Goal: Task Accomplishment & Management: Complete application form

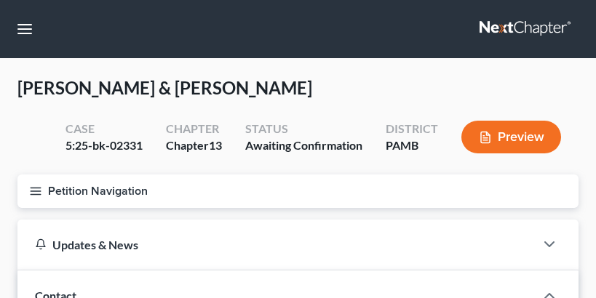
select select "1"
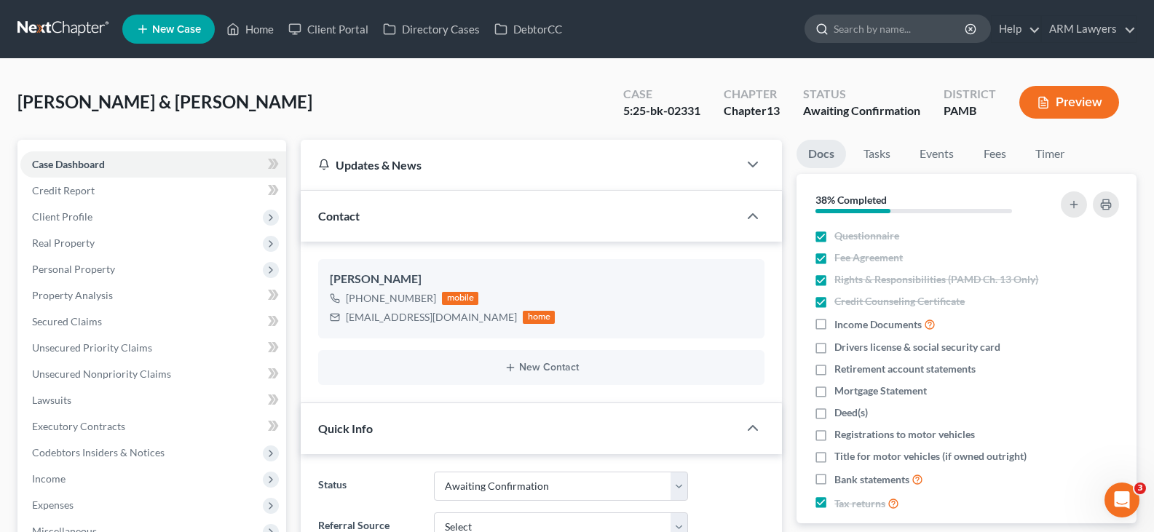
click at [595, 20] on input "search" at bounding box center [900, 28] width 133 height 27
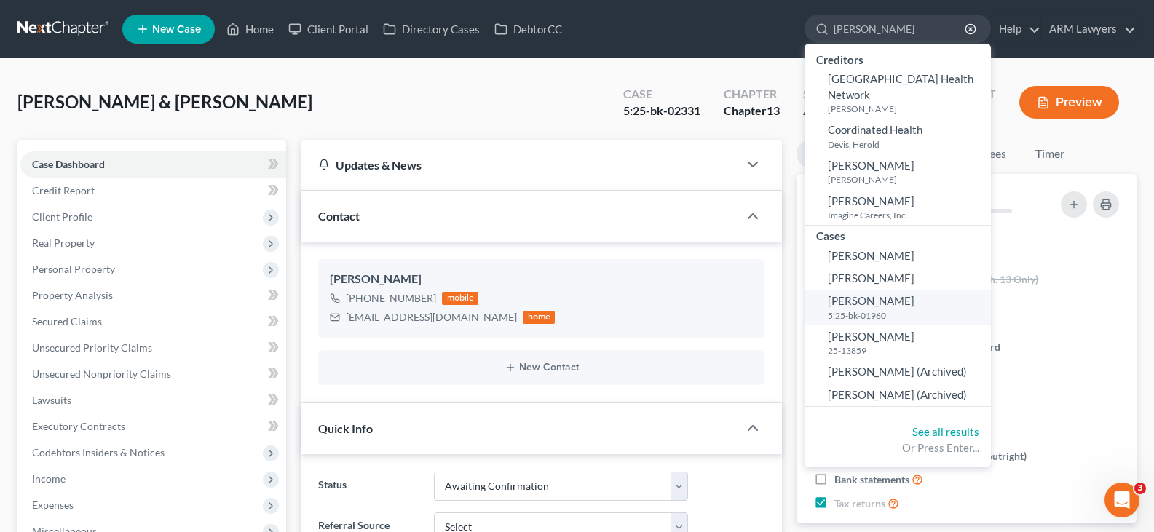
type input "henning"
click at [595, 298] on span "[PERSON_NAME]" at bounding box center [871, 300] width 87 height 13
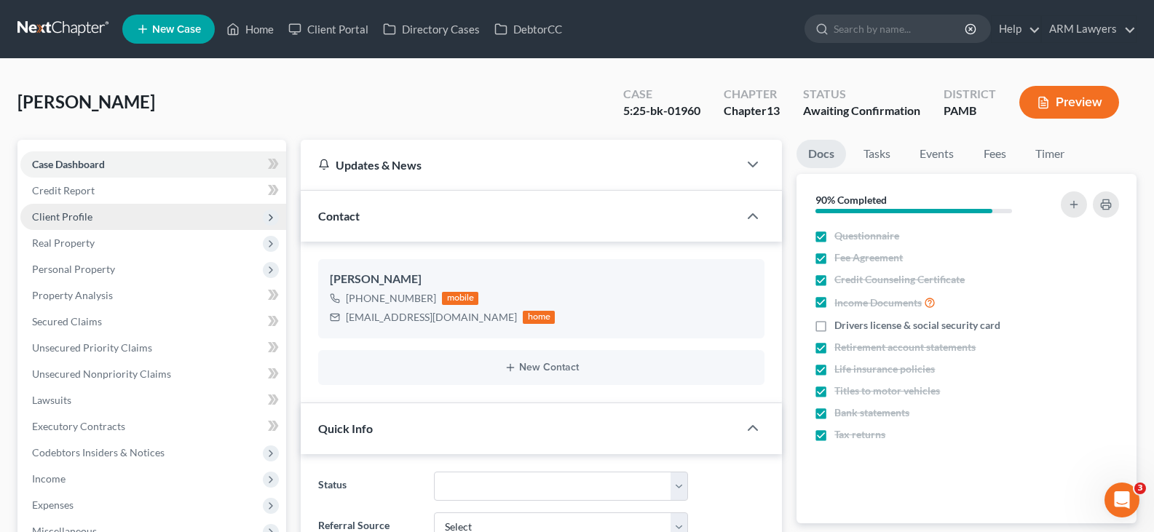
scroll to position [167, 0]
click at [87, 221] on span "Client Profile" at bounding box center [62, 216] width 60 height 12
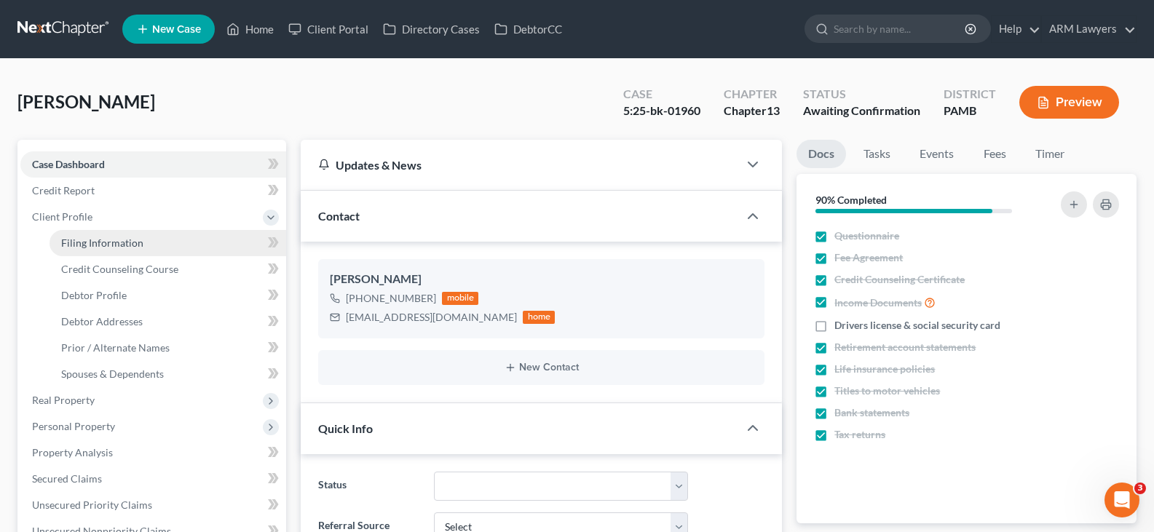
click at [114, 245] on span "Filing Information" at bounding box center [102, 243] width 82 height 12
select select "1"
select select "0"
select select "3"
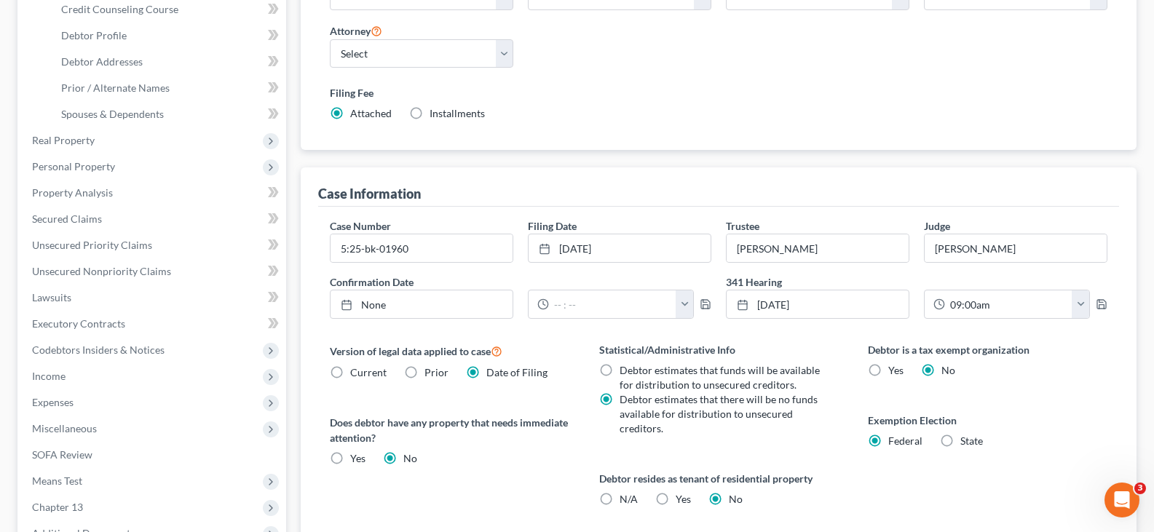
scroll to position [291, 0]
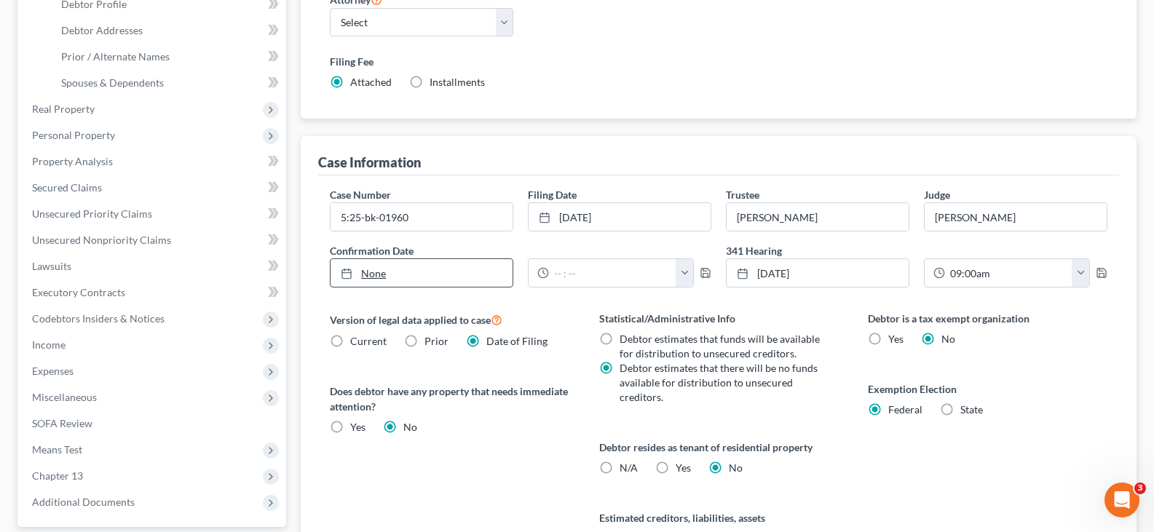
type input "10/15/2025"
click at [411, 277] on link "None" at bounding box center [422, 273] width 182 height 28
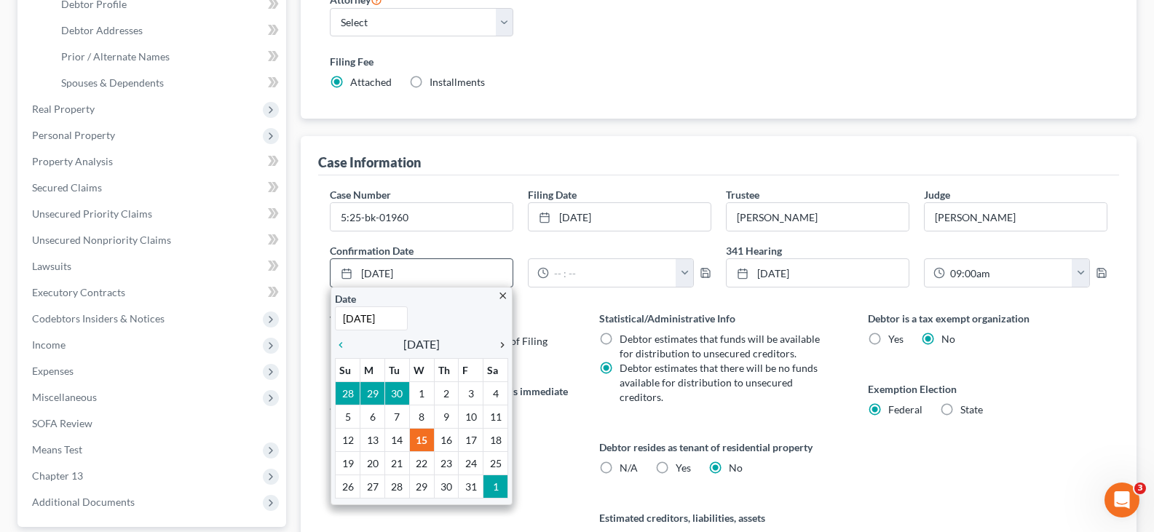
click at [503, 298] on link "chevron_right" at bounding box center [498, 344] width 19 height 17
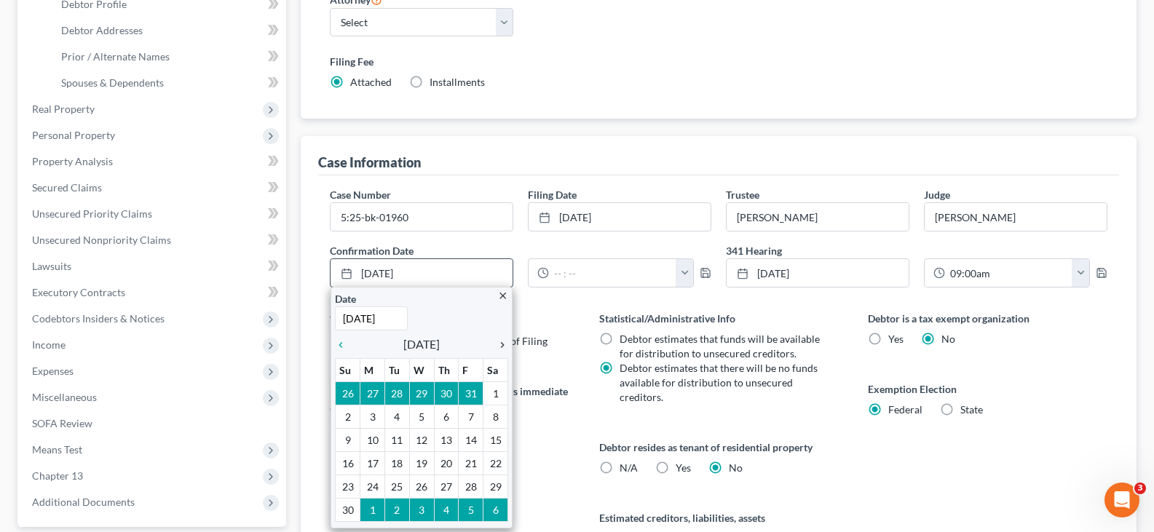
click at [503, 298] on link "chevron_right" at bounding box center [498, 344] width 19 height 17
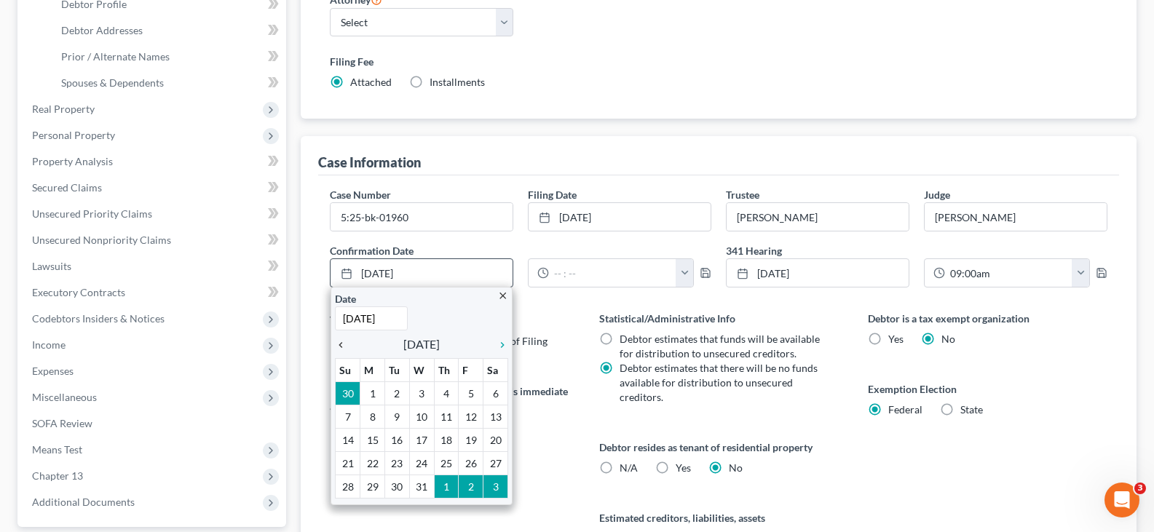
click at [341, 298] on icon "chevron_left" at bounding box center [344, 345] width 19 height 12
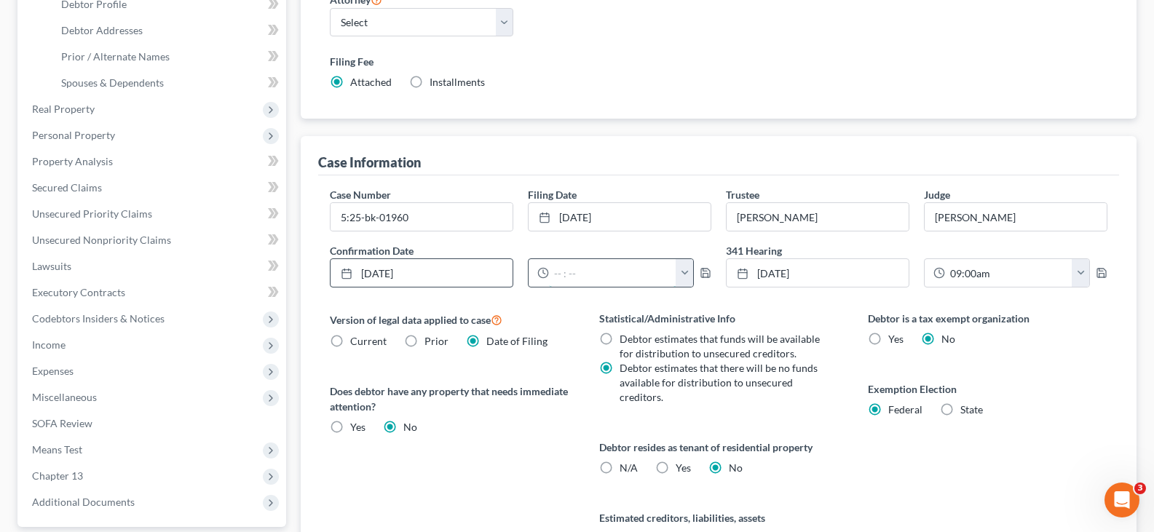
click at [590, 278] on input "text" at bounding box center [612, 273] width 127 height 28
click at [595, 282] on button "button" at bounding box center [684, 273] width 17 height 28
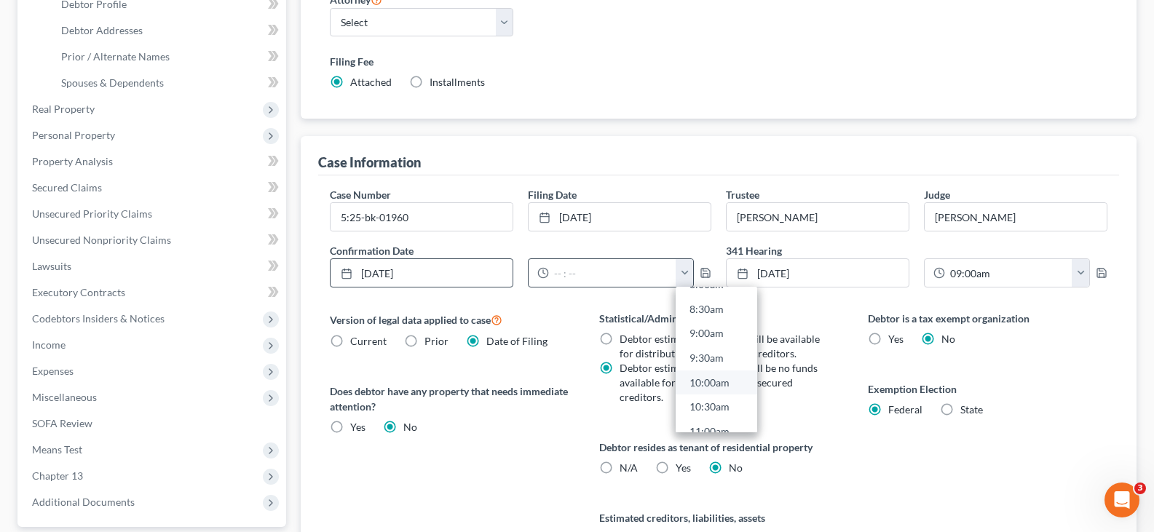
scroll to position [437, 0]
click at [595, 298] on link "10:00am" at bounding box center [717, 357] width 82 height 25
type input "10:00am"
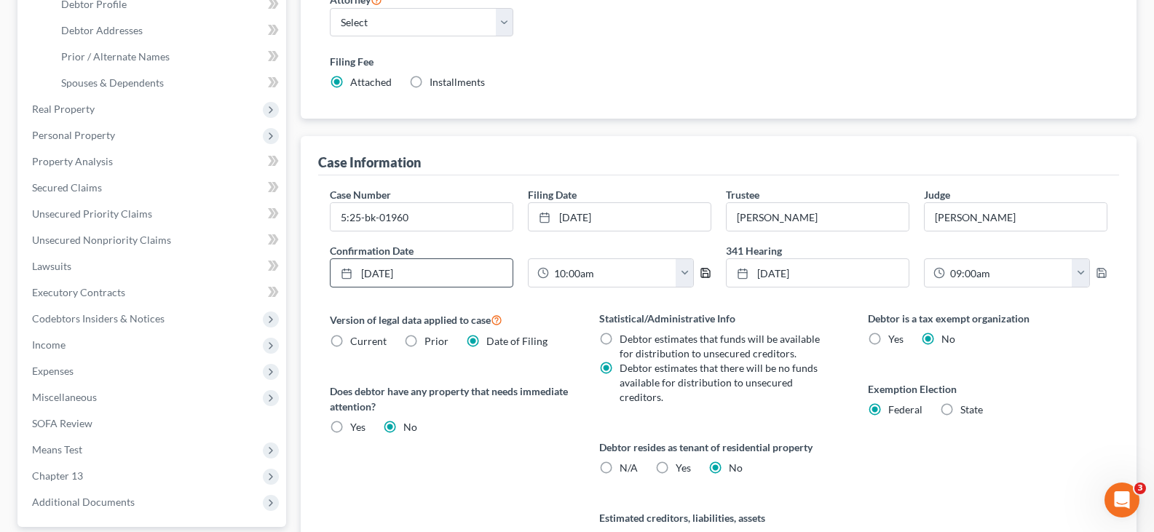
click at [595, 276] on icon "button" at bounding box center [706, 273] width 12 height 12
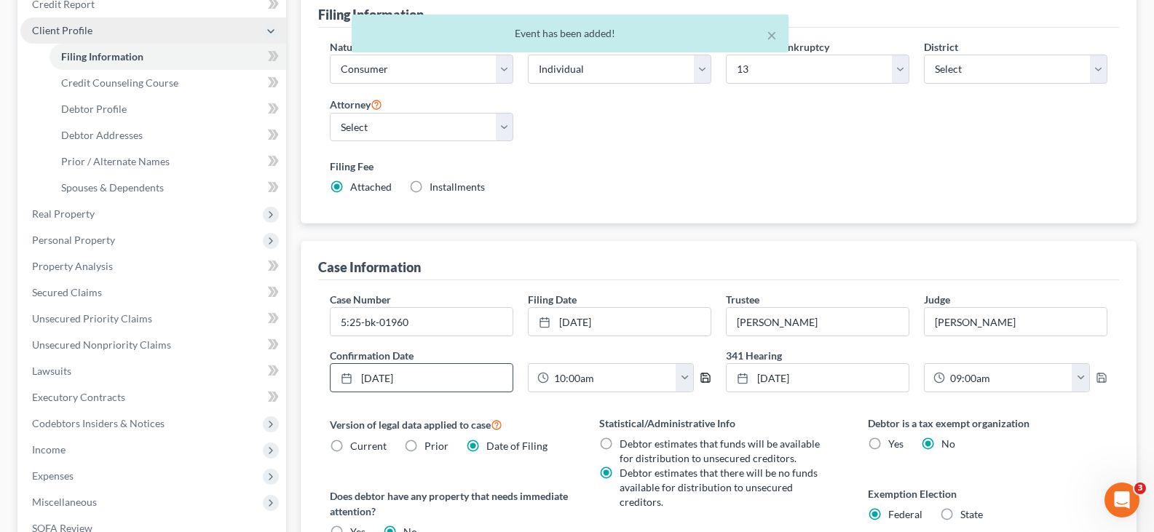
scroll to position [73, 0]
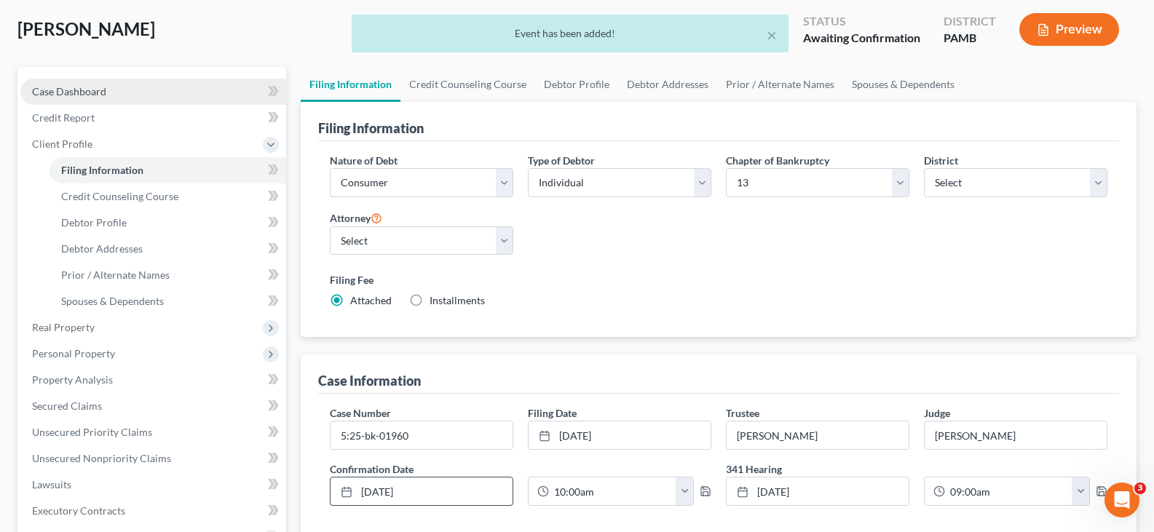
click at [119, 95] on link "Case Dashboard" at bounding box center [153, 92] width 266 height 26
select select "1"
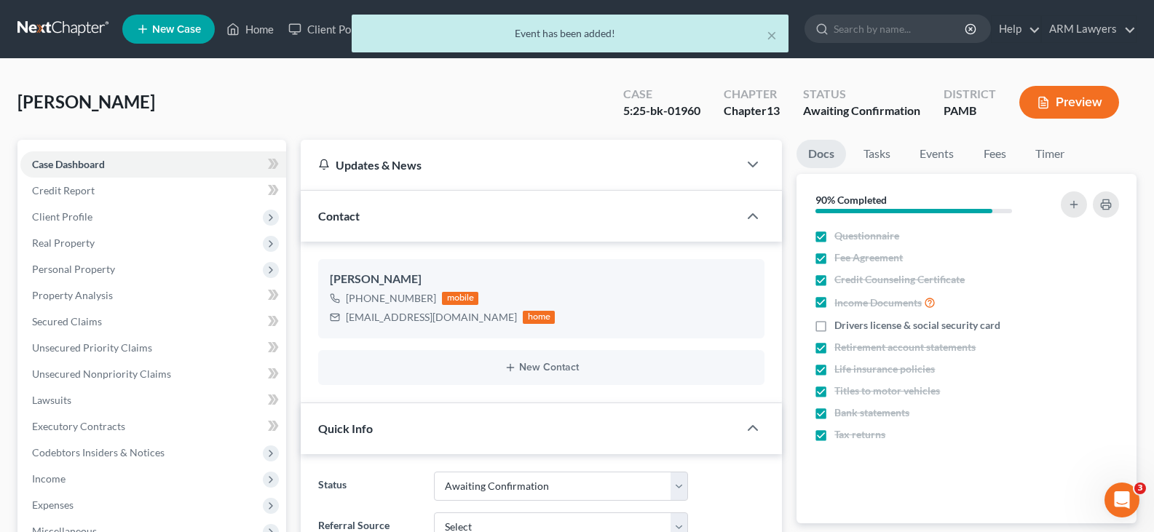
scroll to position [167, 0]
click at [57, 30] on div "× Event has been added!" at bounding box center [570, 37] width 1154 height 45
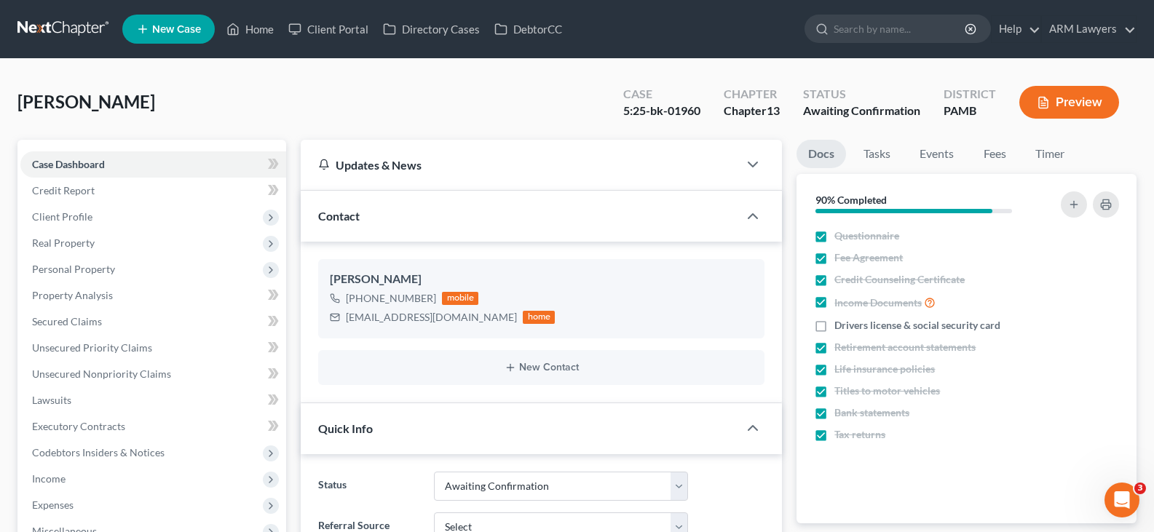
click at [95, 22] on link at bounding box center [63, 29] width 93 height 26
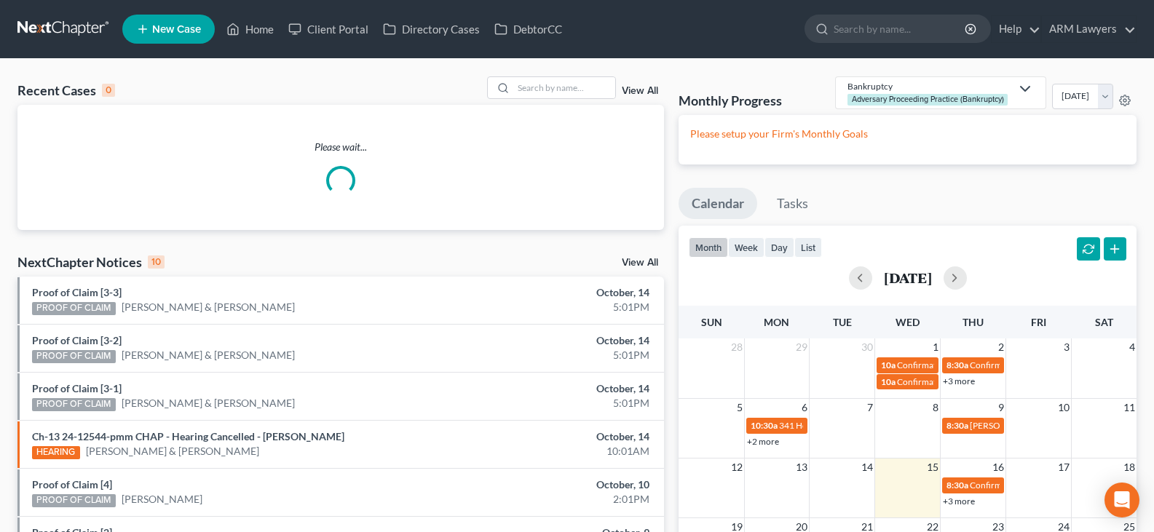
click at [634, 92] on link "View All" at bounding box center [640, 91] width 36 height 10
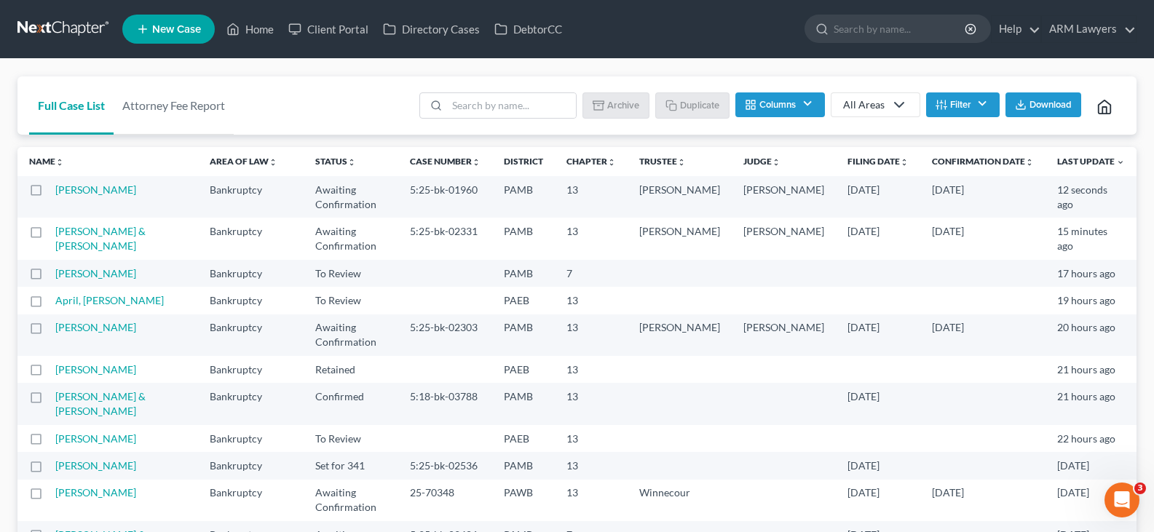
click at [954, 116] on button "Filter" at bounding box center [963, 104] width 74 height 25
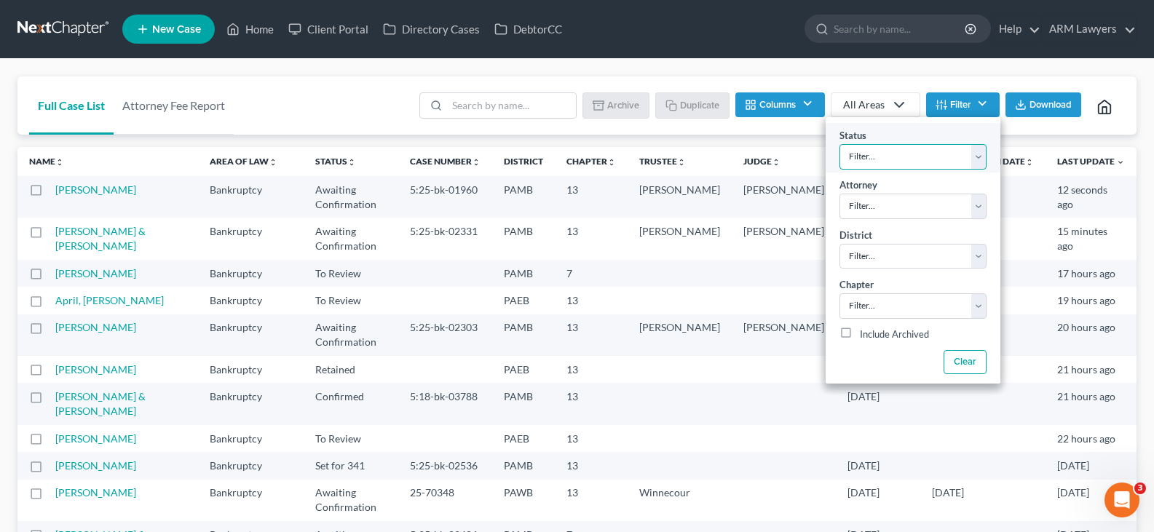
click at [951, 152] on select "Filter... Answer Due Awaiting Confirmation Awaiting Discharge Confirmed Could N…" at bounding box center [912, 156] width 147 height 25
select select "1"
click at [946, 154] on select "Filter... Answer Due Awaiting Confirmation Awaiting Discharge Confirmed Could N…" at bounding box center [912, 156] width 147 height 25
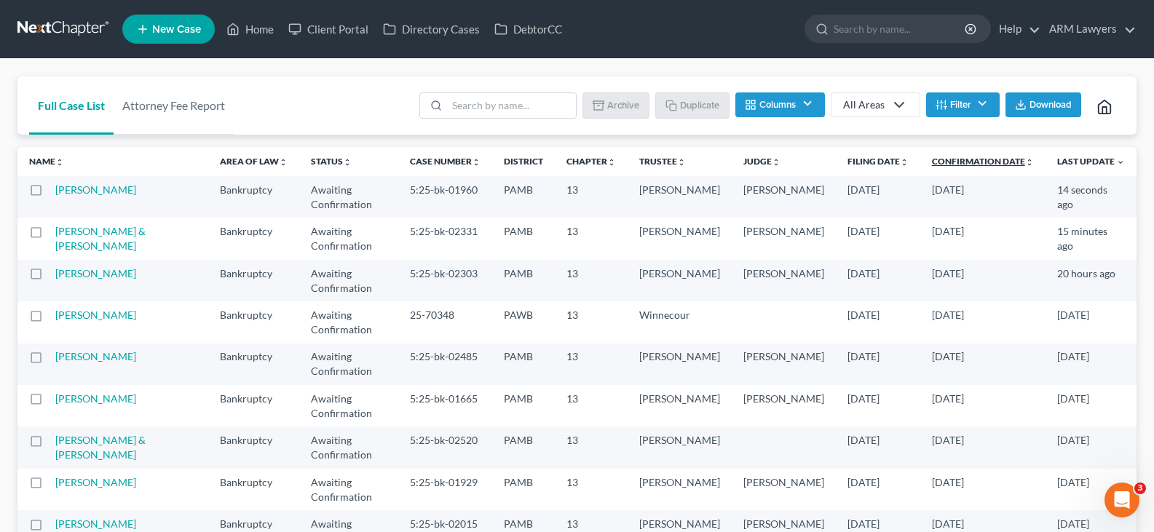
click at [974, 159] on link "Confirmation Date unfold_more expand_more expand_less" at bounding box center [983, 161] width 102 height 11
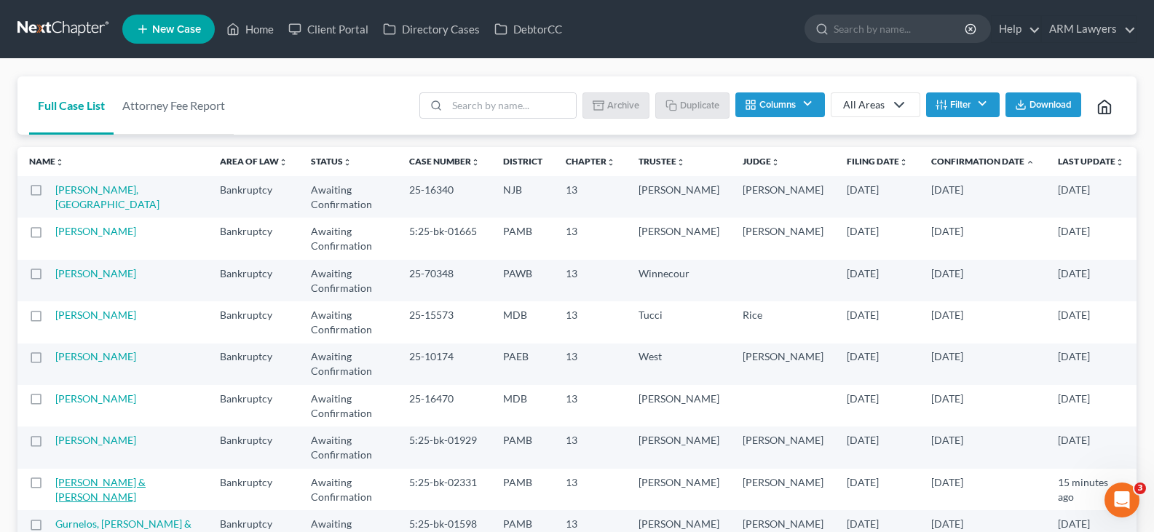
click at [130, 476] on link "[PERSON_NAME] & [PERSON_NAME]" at bounding box center [100, 489] width 90 height 27
